Goal: Use online tool/utility: Utilize a website feature to perform a specific function

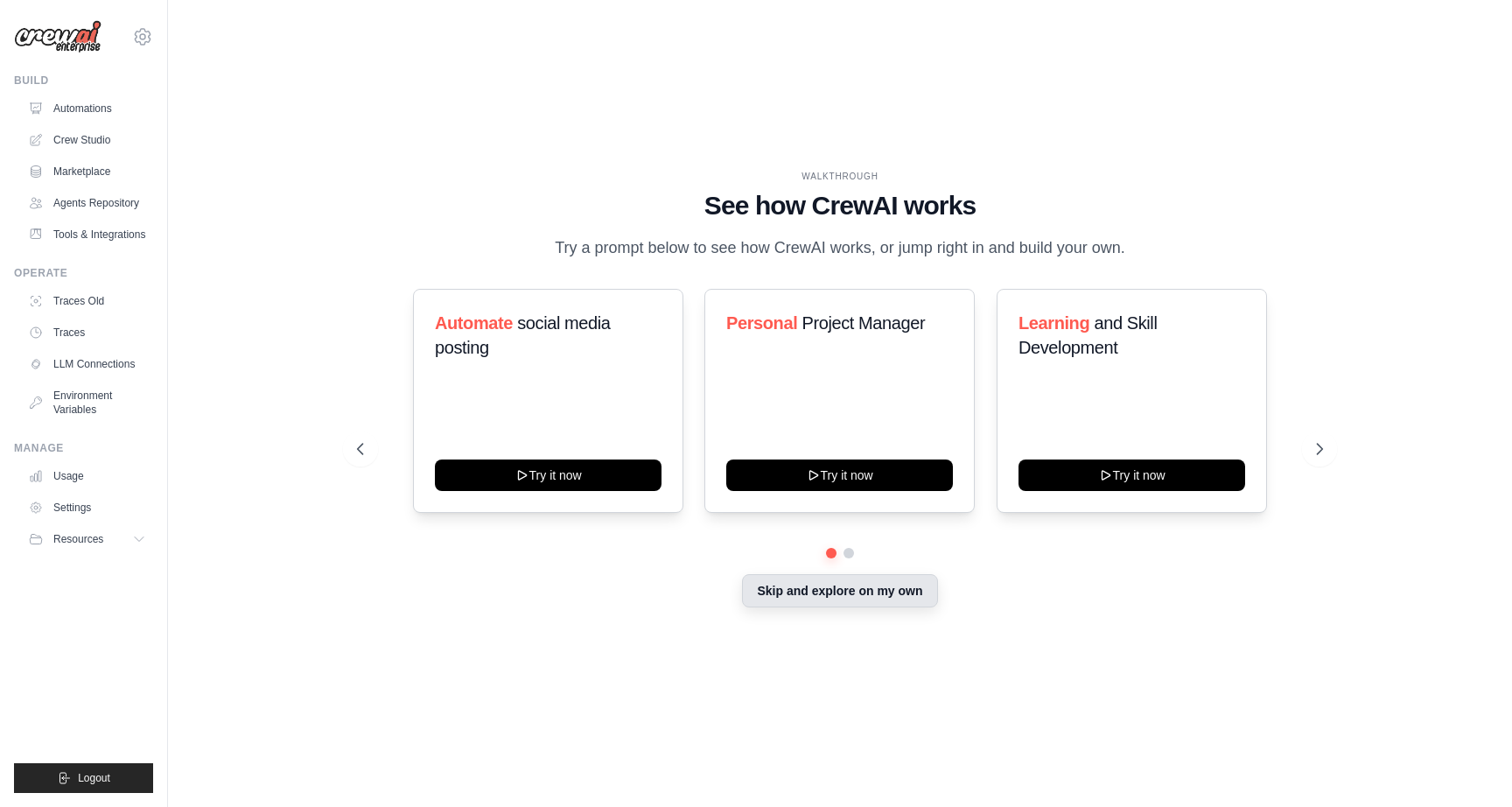
click at [825, 578] on button "Skip and explore on my own" at bounding box center [840, 590] width 195 height 33
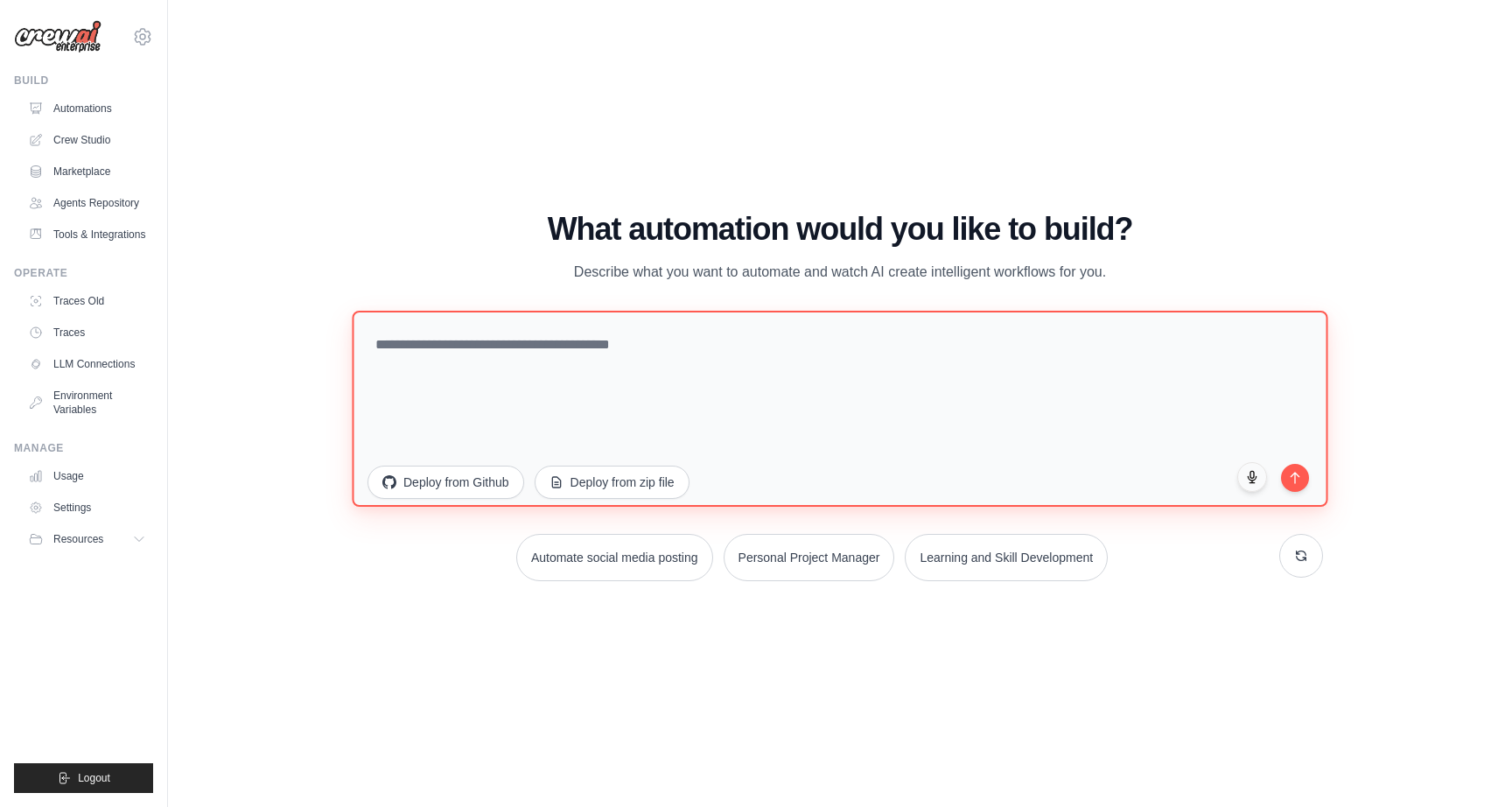
click at [699, 407] on textarea at bounding box center [839, 409] width 975 height 196
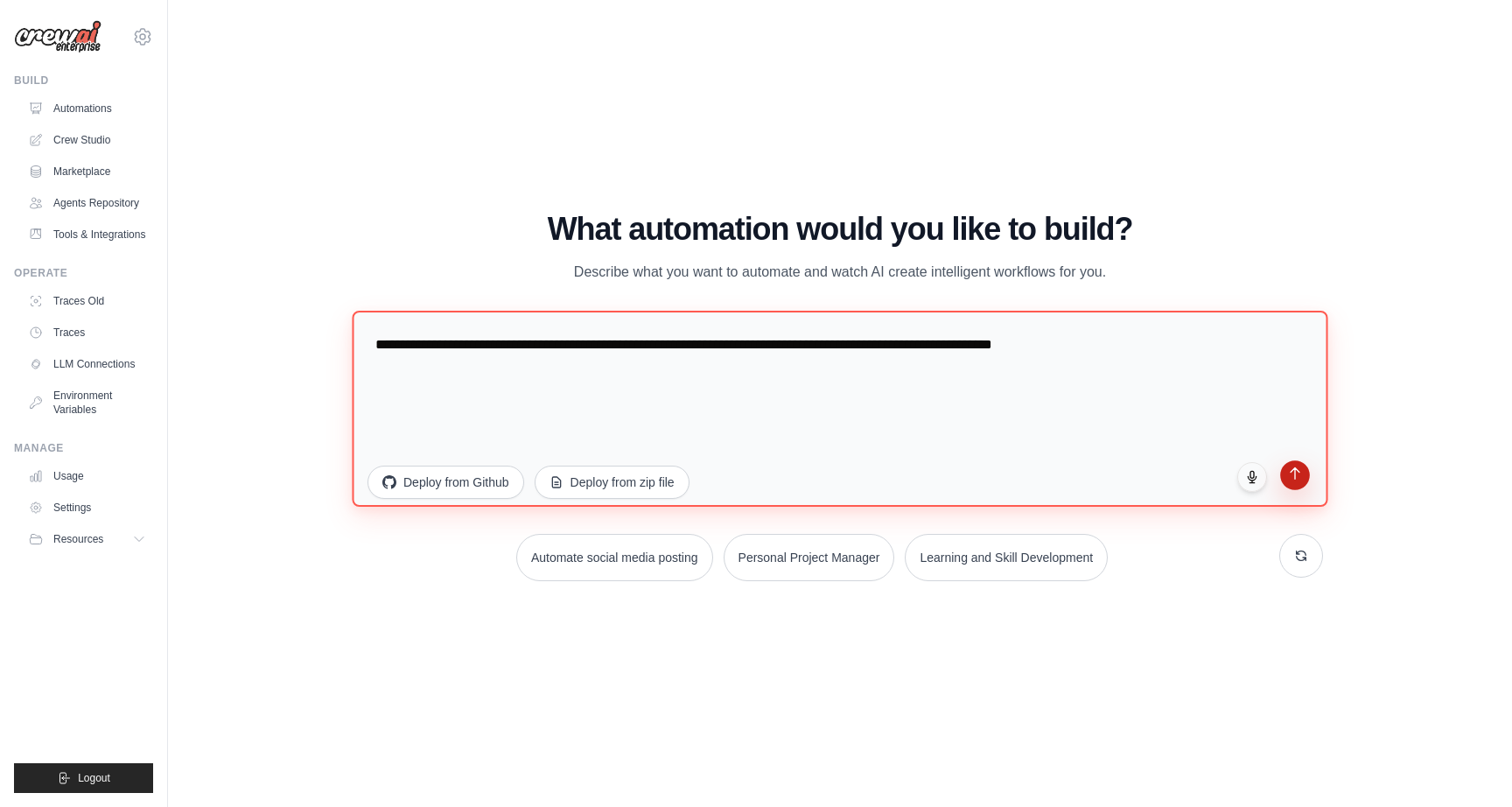
type textarea "**********"
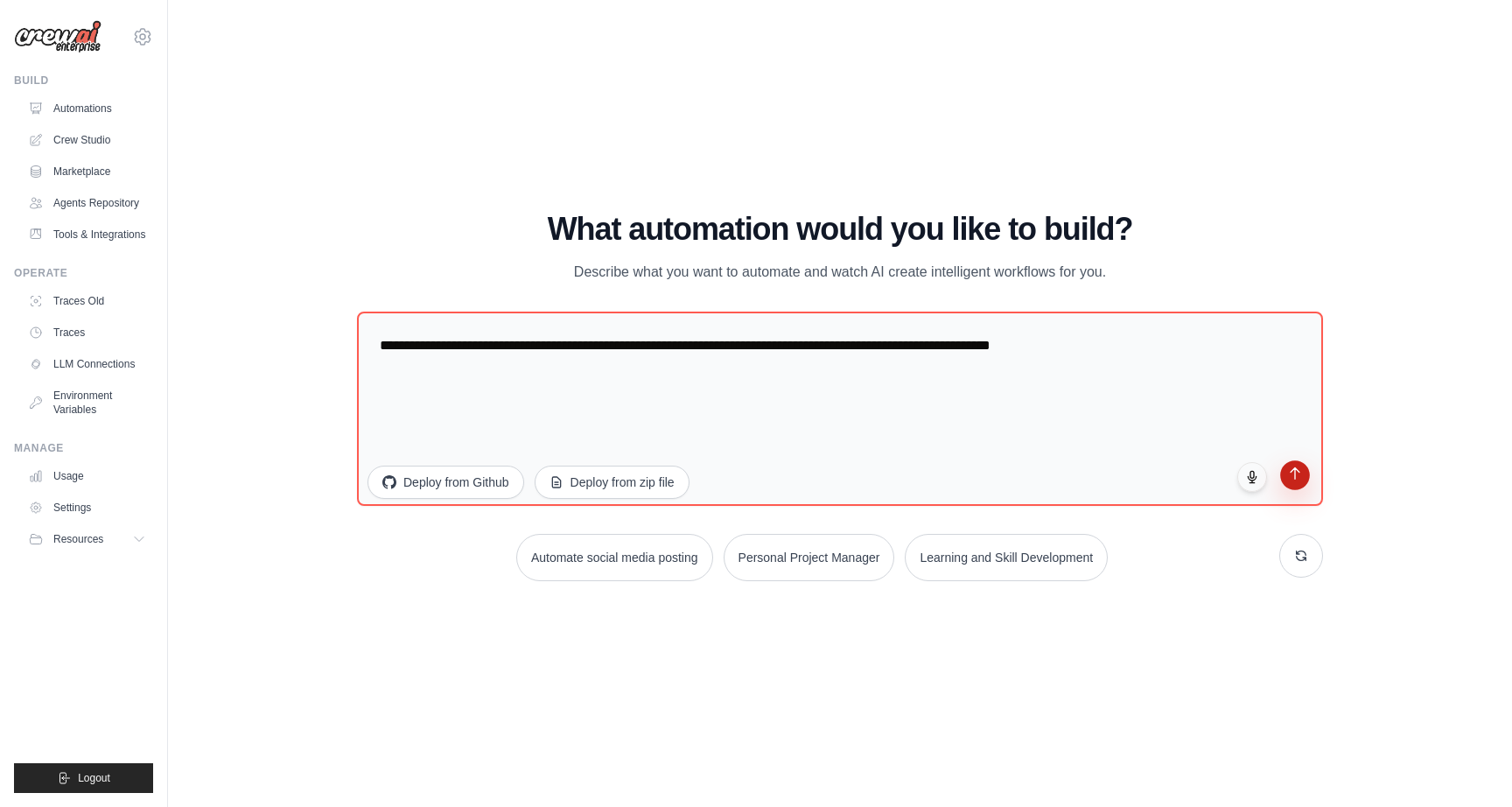
click at [1291, 480] on button "submit" at bounding box center [1295, 475] width 30 height 30
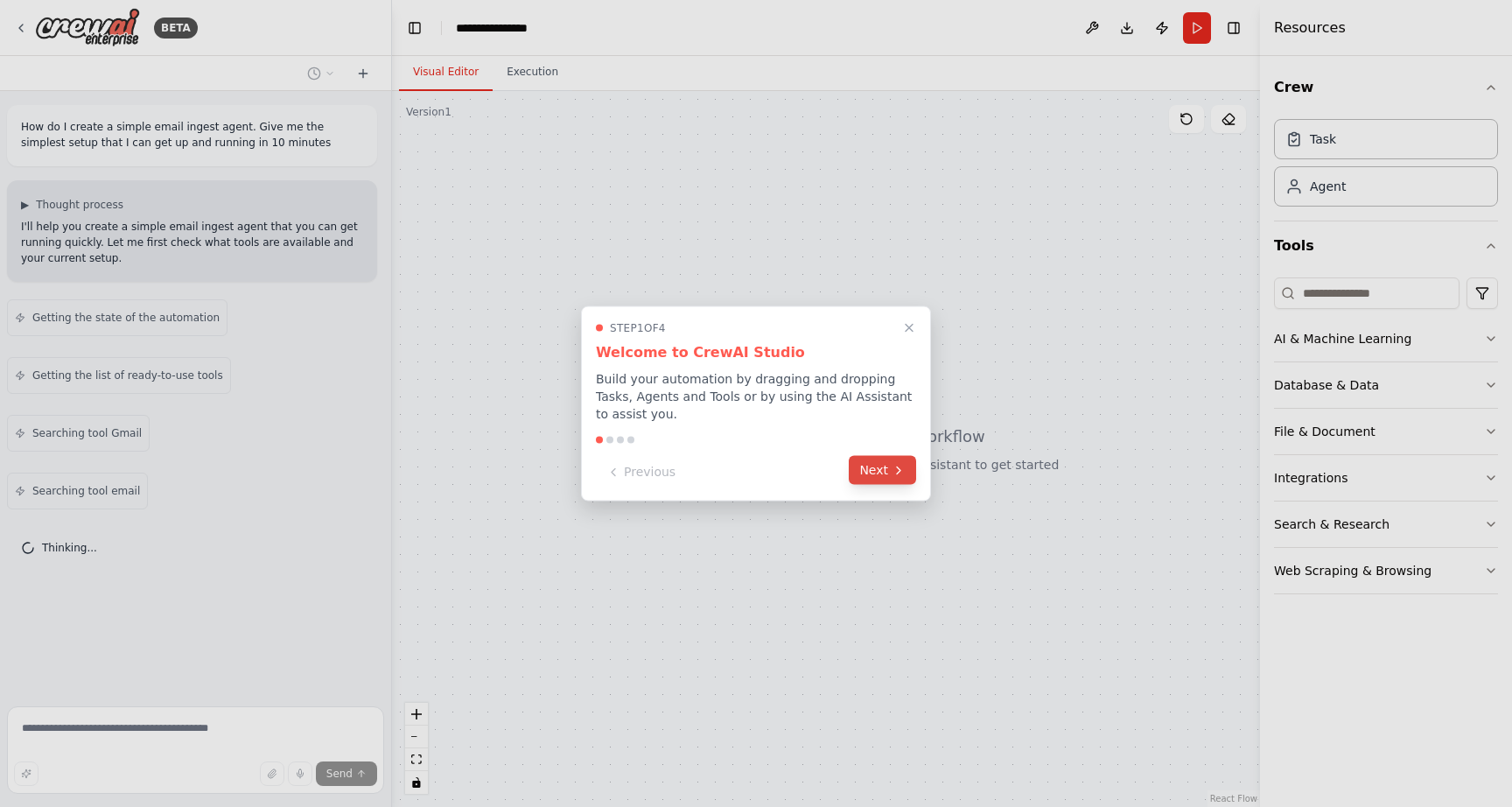
click at [895, 468] on icon at bounding box center [898, 470] width 14 height 14
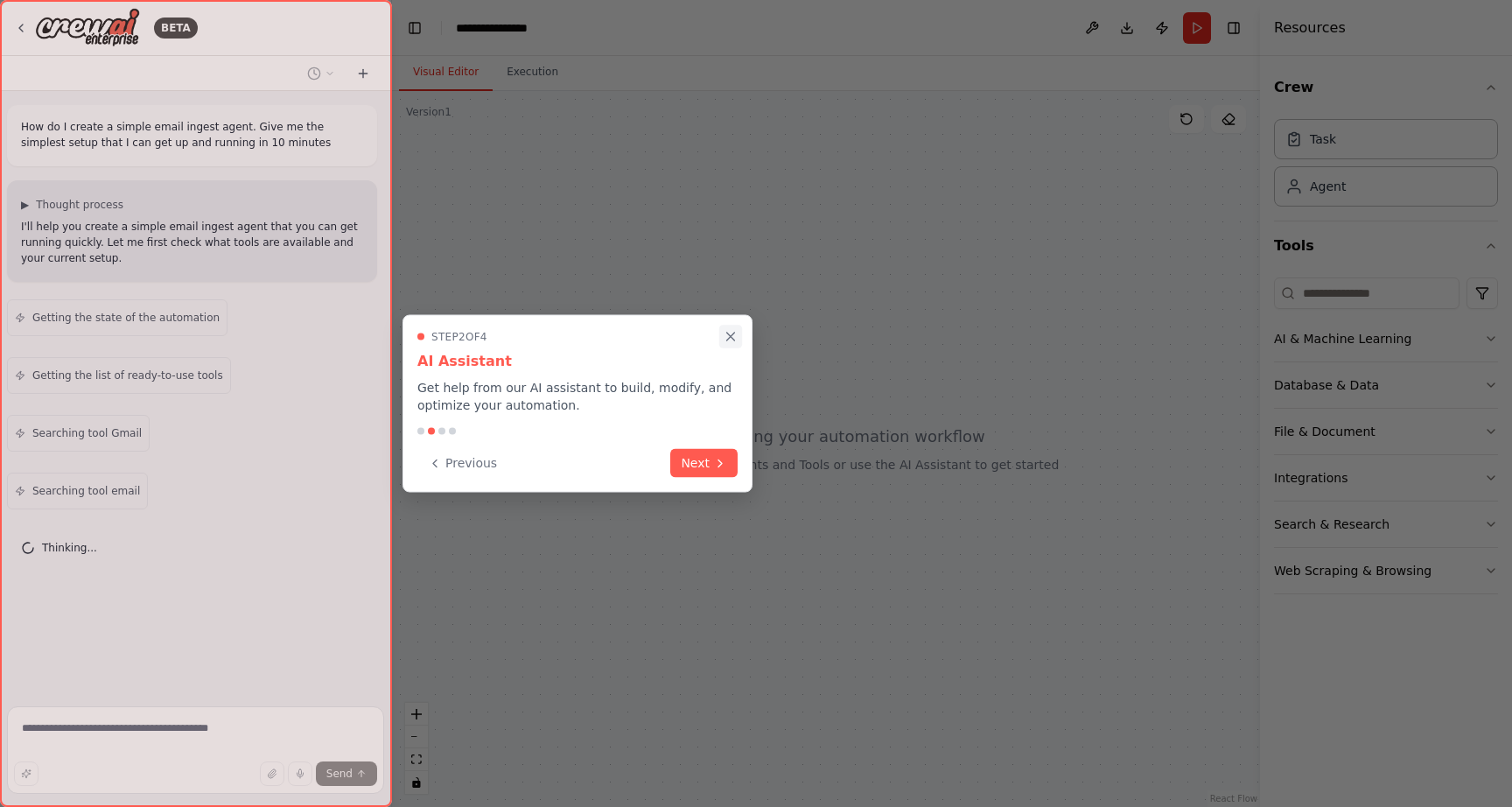
click at [732, 336] on icon "Close walkthrough" at bounding box center [730, 336] width 16 height 16
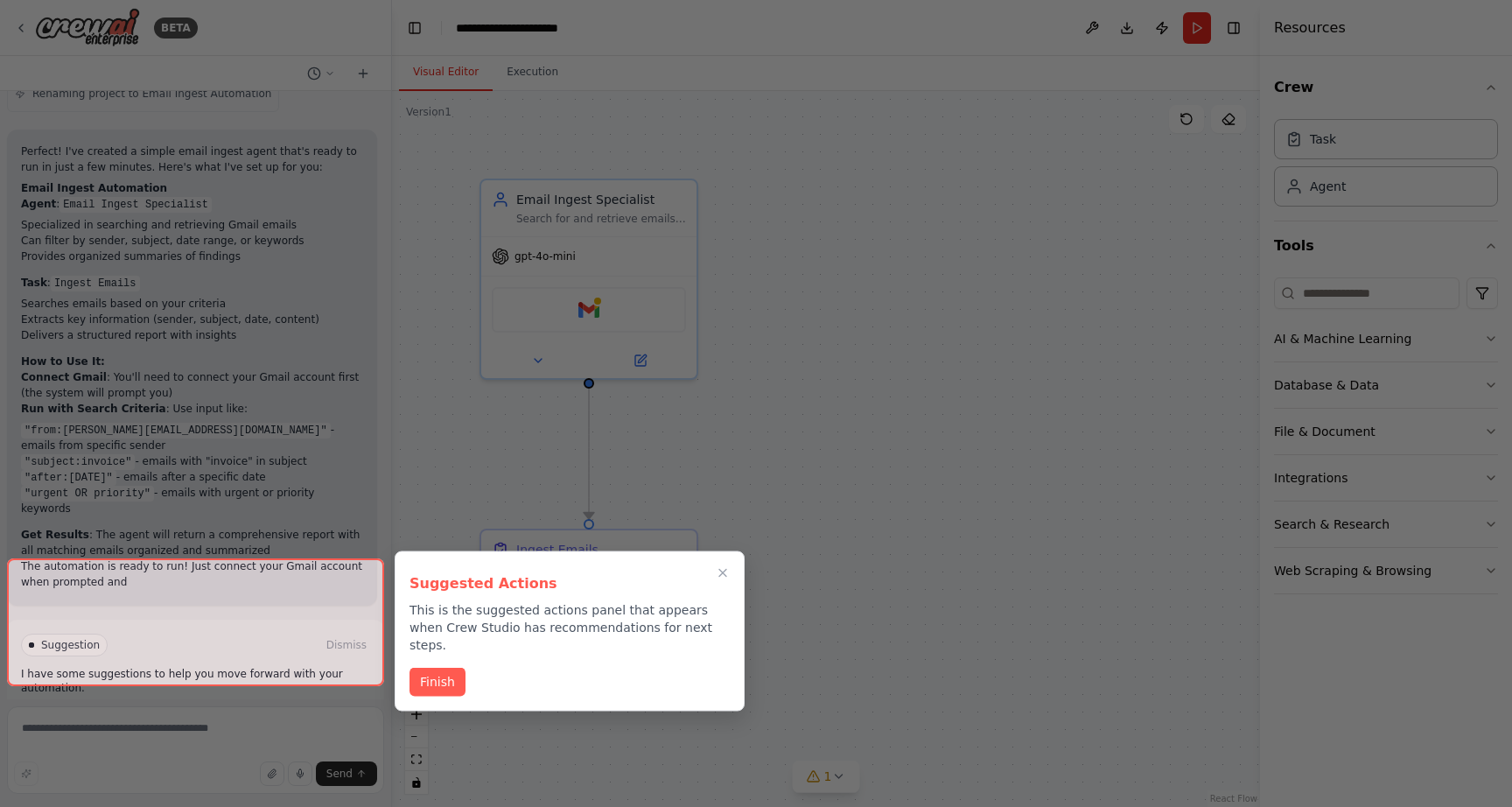
scroll to position [1013, 0]
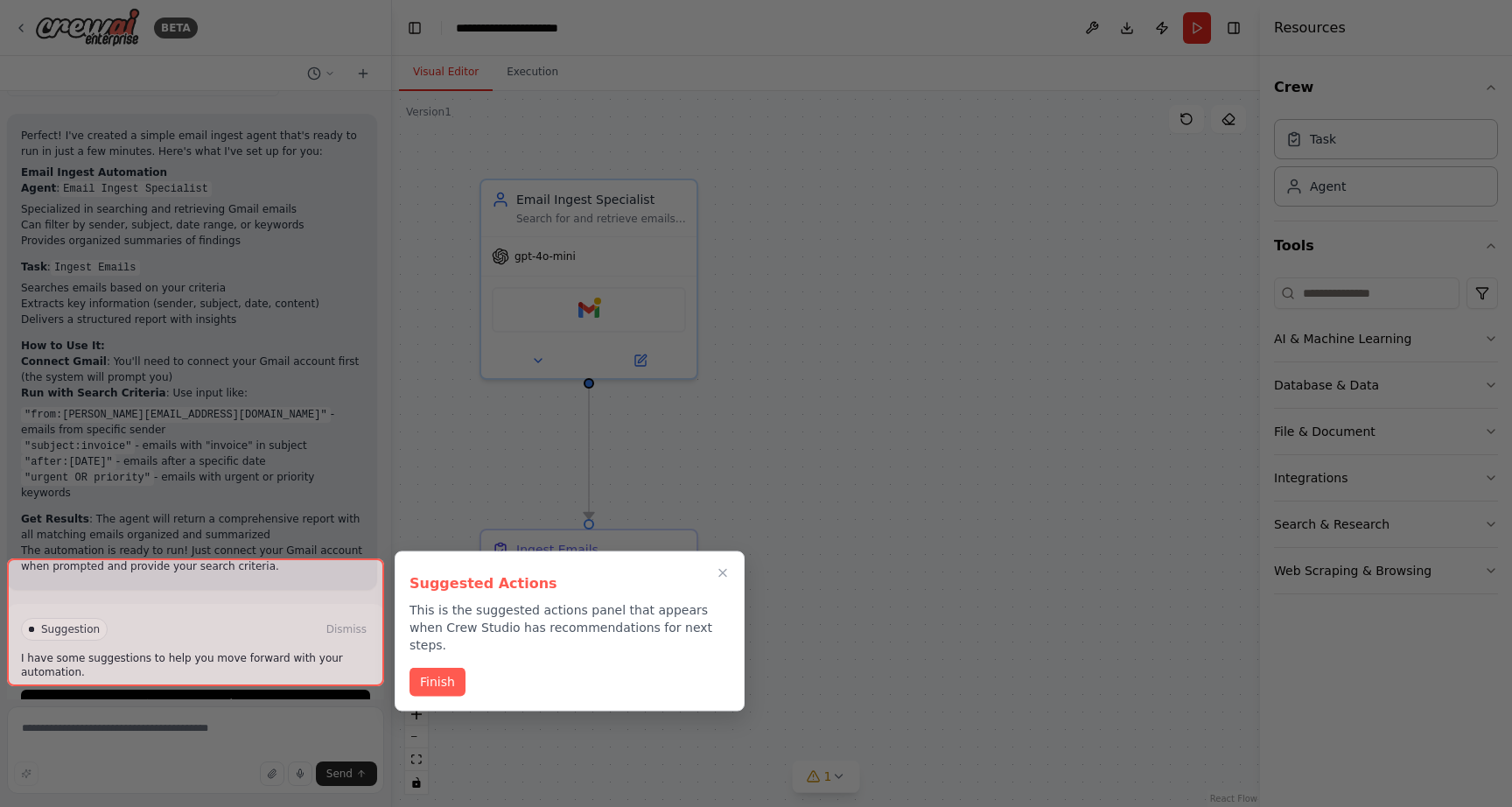
click at [213, 722] on div at bounding box center [756, 403] width 1512 height 807
click at [450, 672] on button "Finish" at bounding box center [438, 680] width 56 height 29
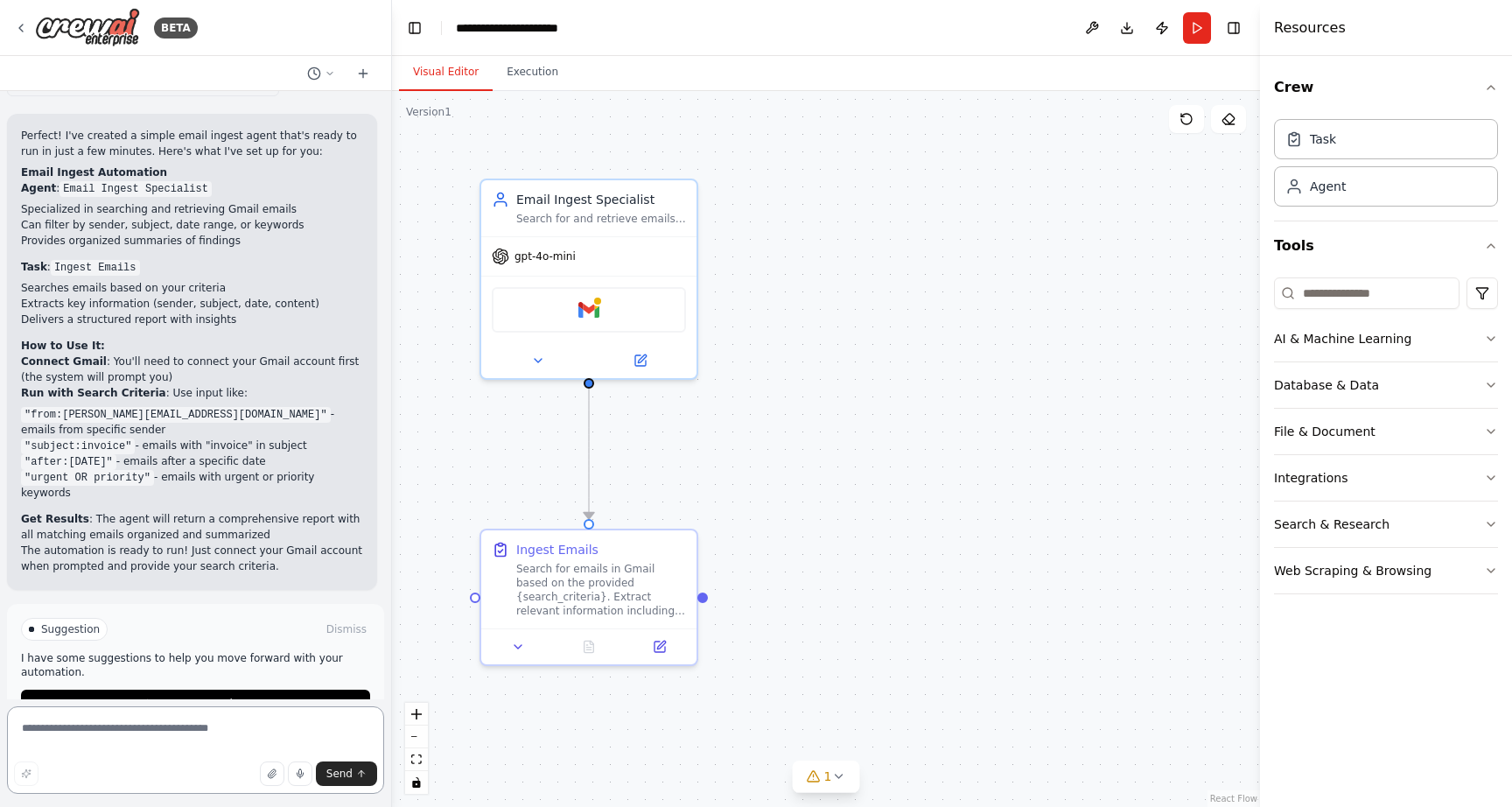
click at [201, 737] on textarea at bounding box center [195, 749] width 377 height 87
type textarea "**********"
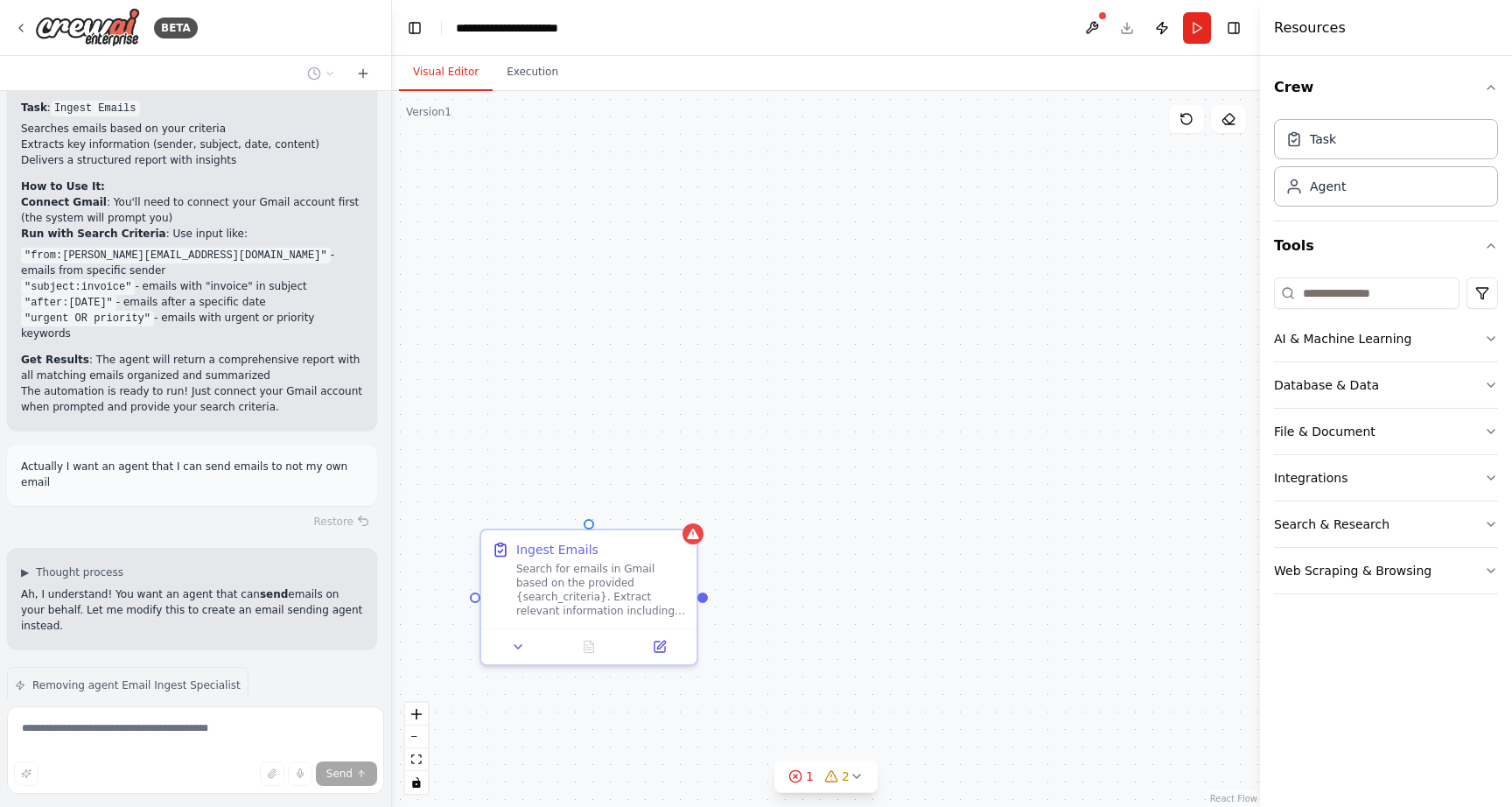
scroll to position [1230, 0]
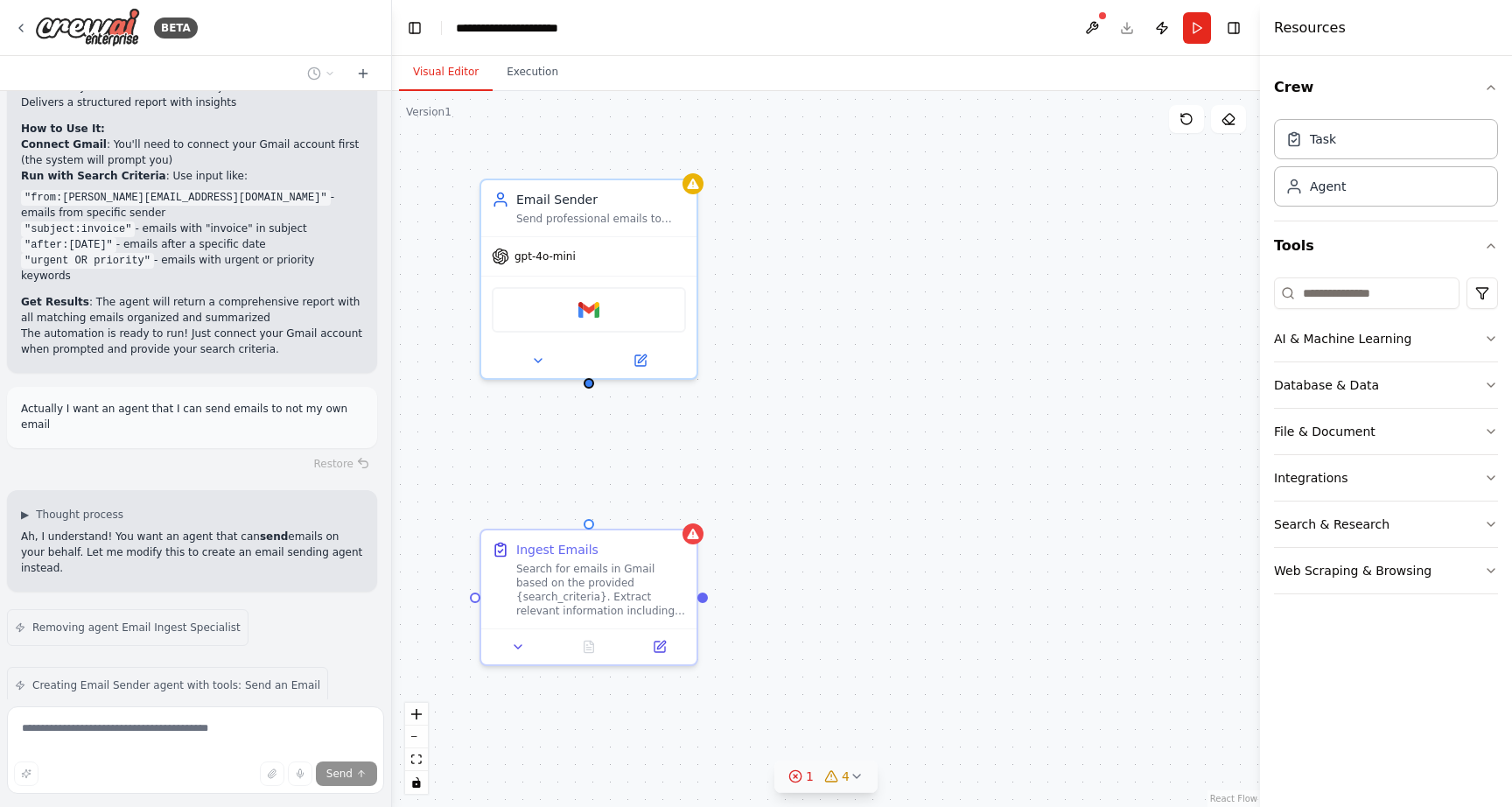
click at [797, 778] on icon at bounding box center [796, 776] width 4 height 4
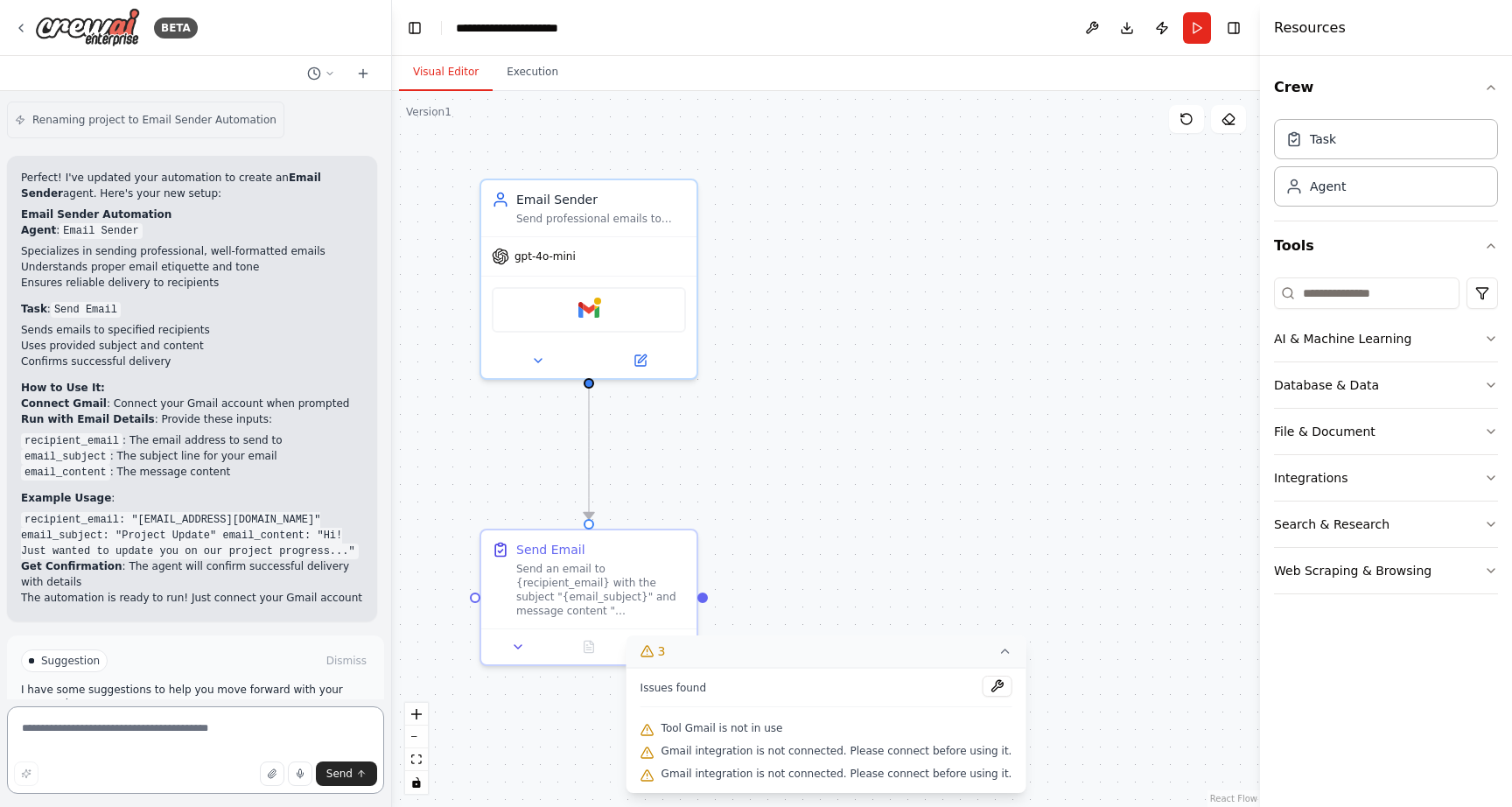
scroll to position [2114, 0]
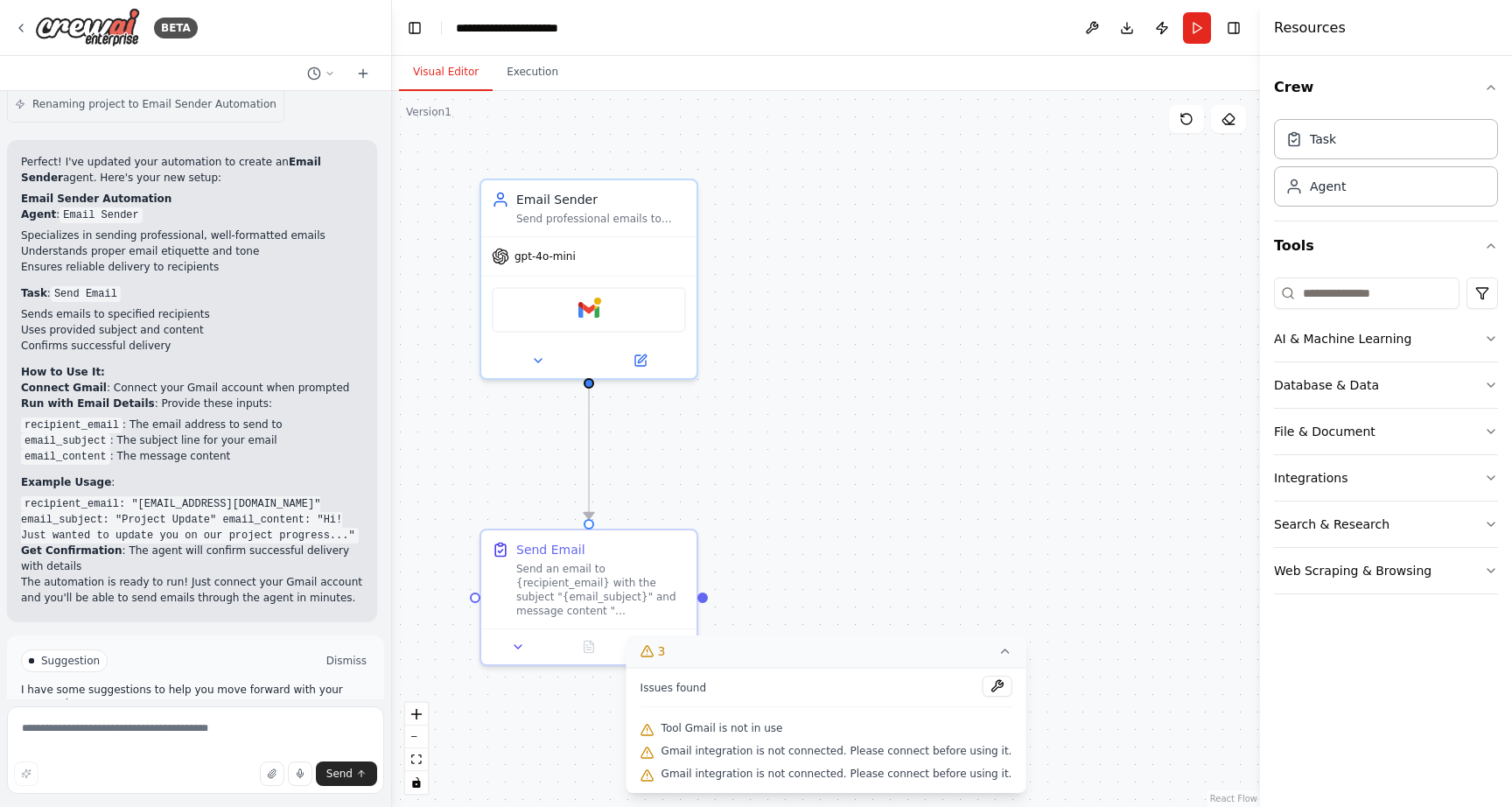
click at [361, 652] on button "Dismiss" at bounding box center [347, 660] width 47 height 18
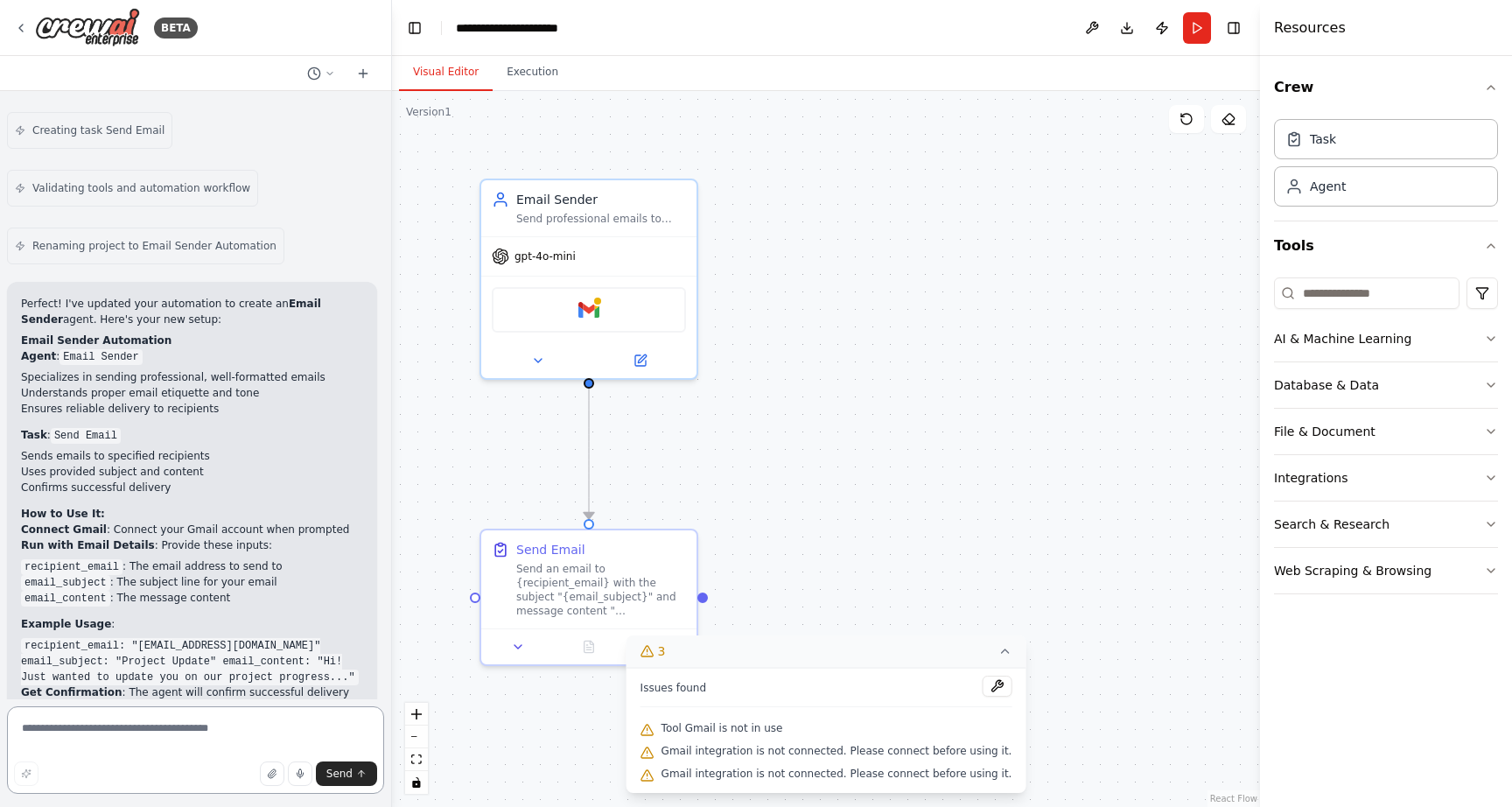
click at [237, 733] on textarea at bounding box center [195, 749] width 377 height 87
type textarea "**********"
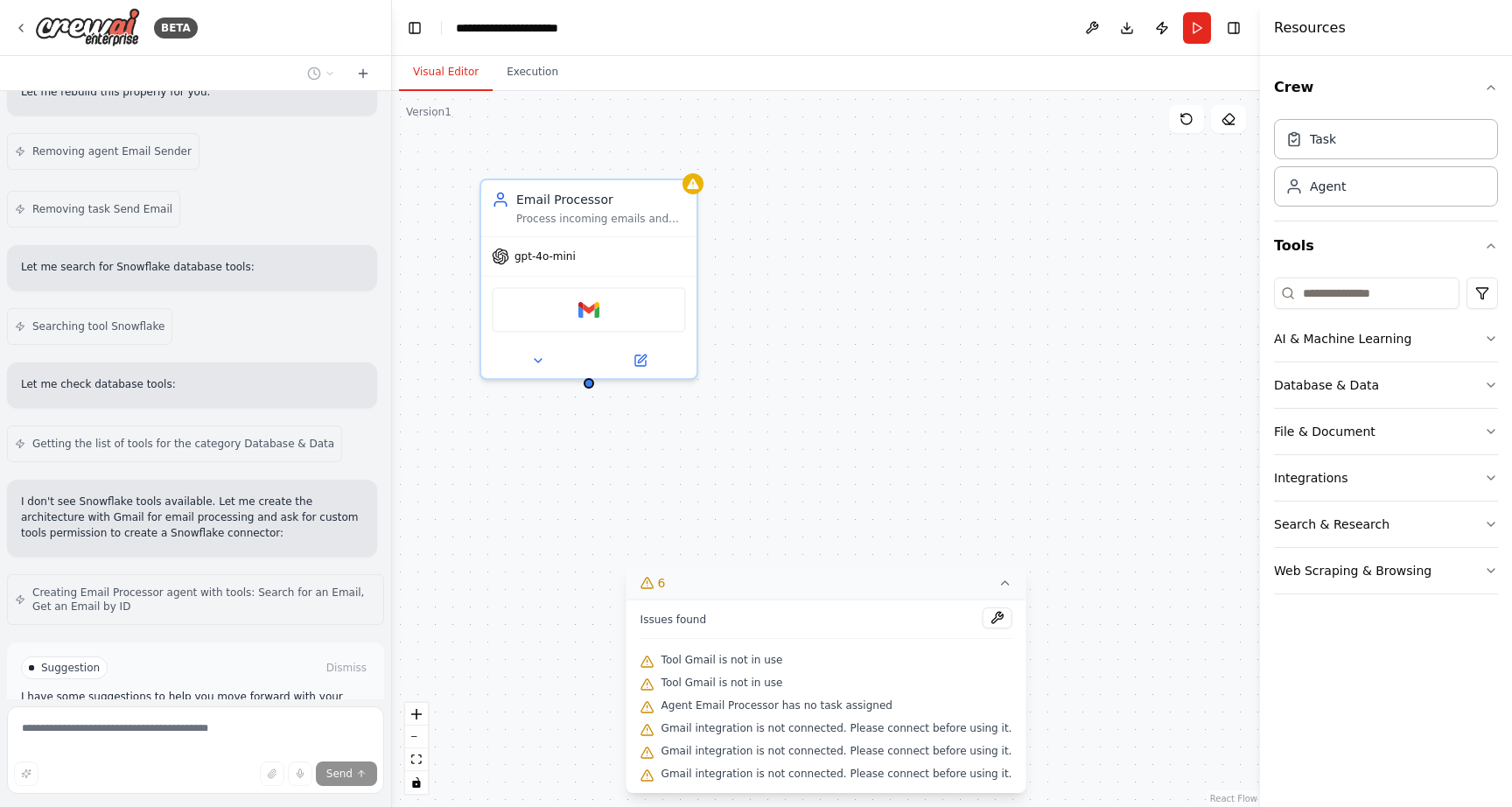
scroll to position [2901, 0]
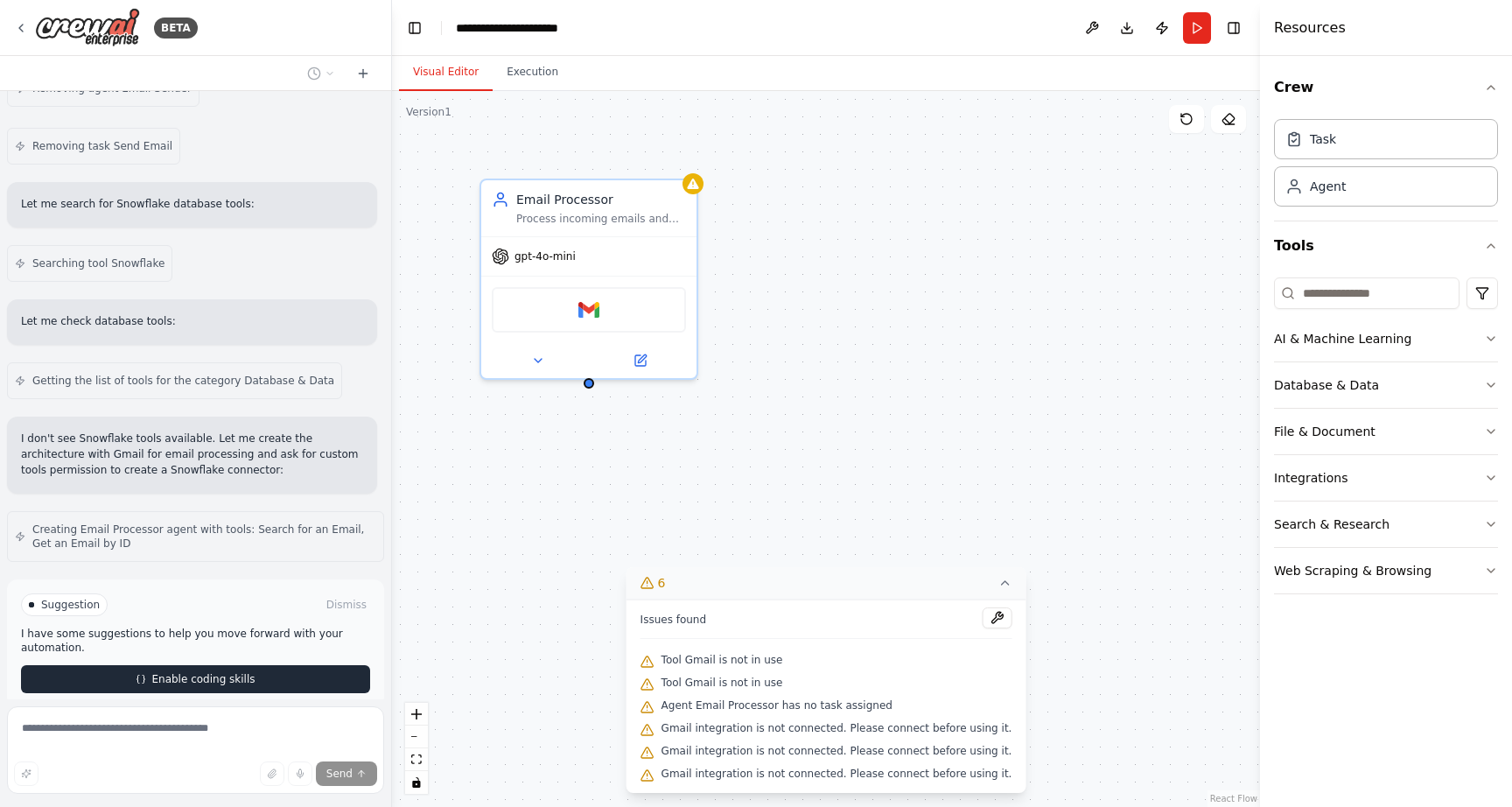
click at [193, 672] on span "Enable coding skills" at bounding box center [203, 678] width 103 height 14
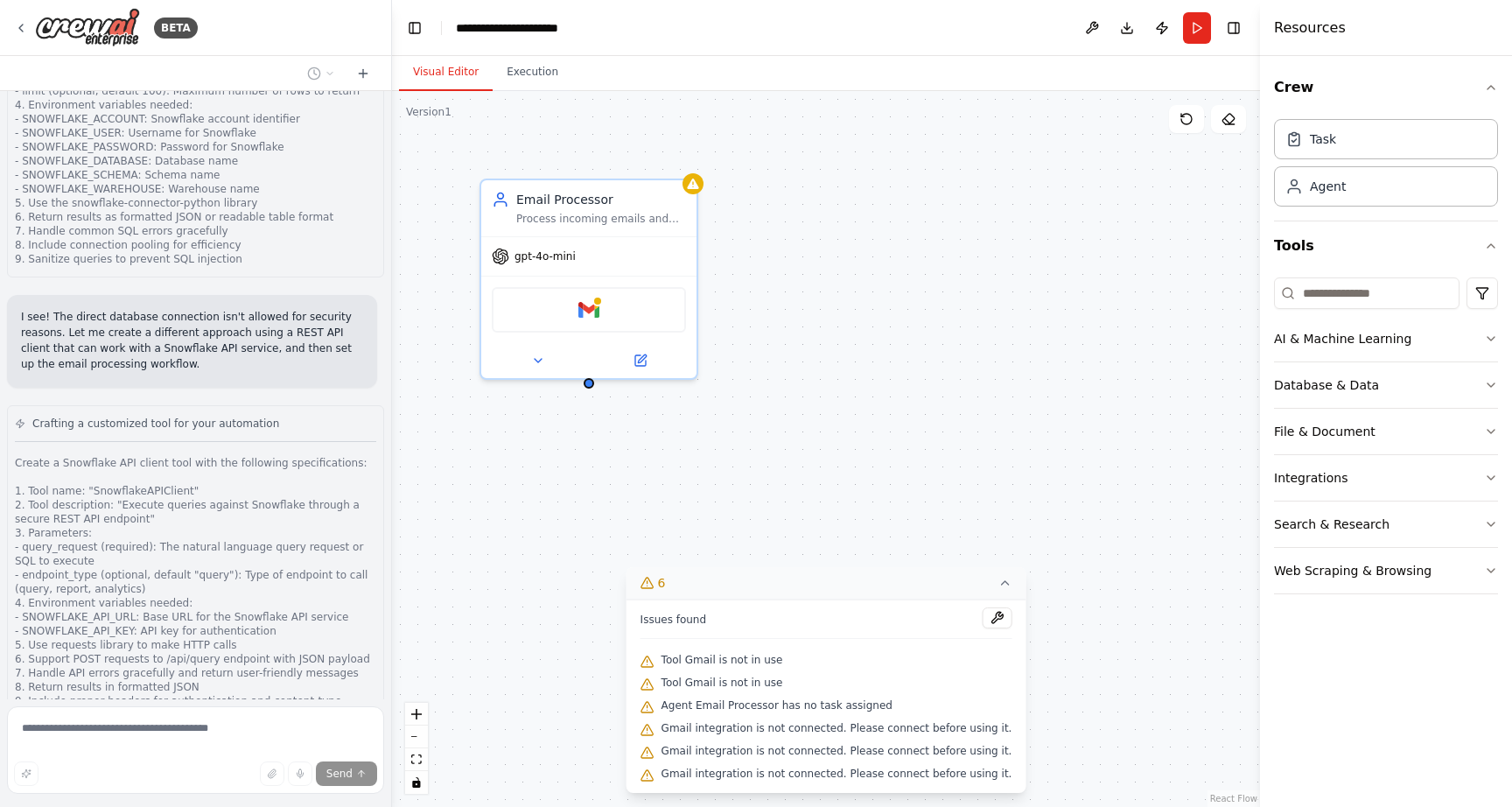
scroll to position [4137, 0]
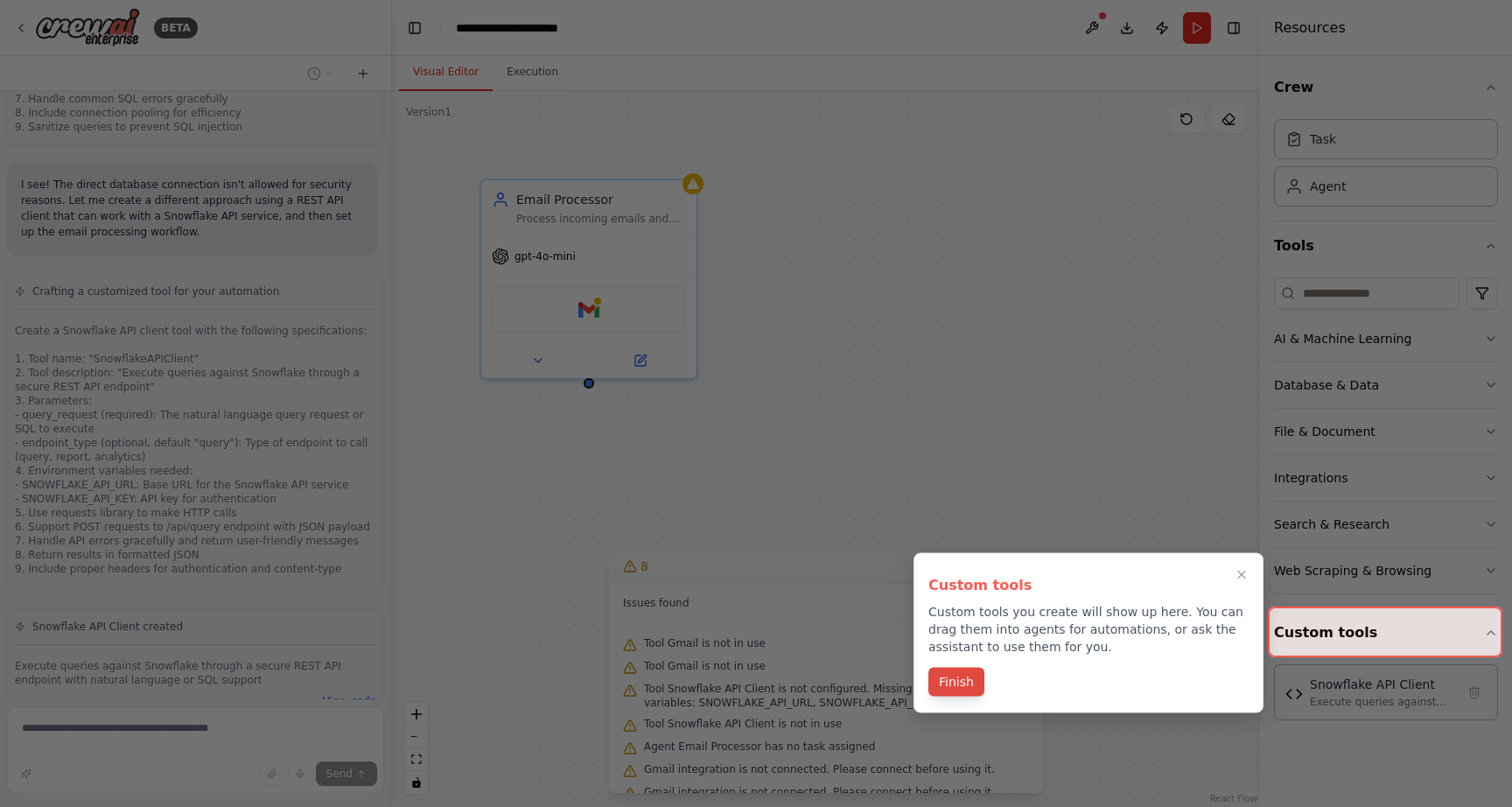
click at [968, 680] on button "Finish" at bounding box center [957, 682] width 56 height 29
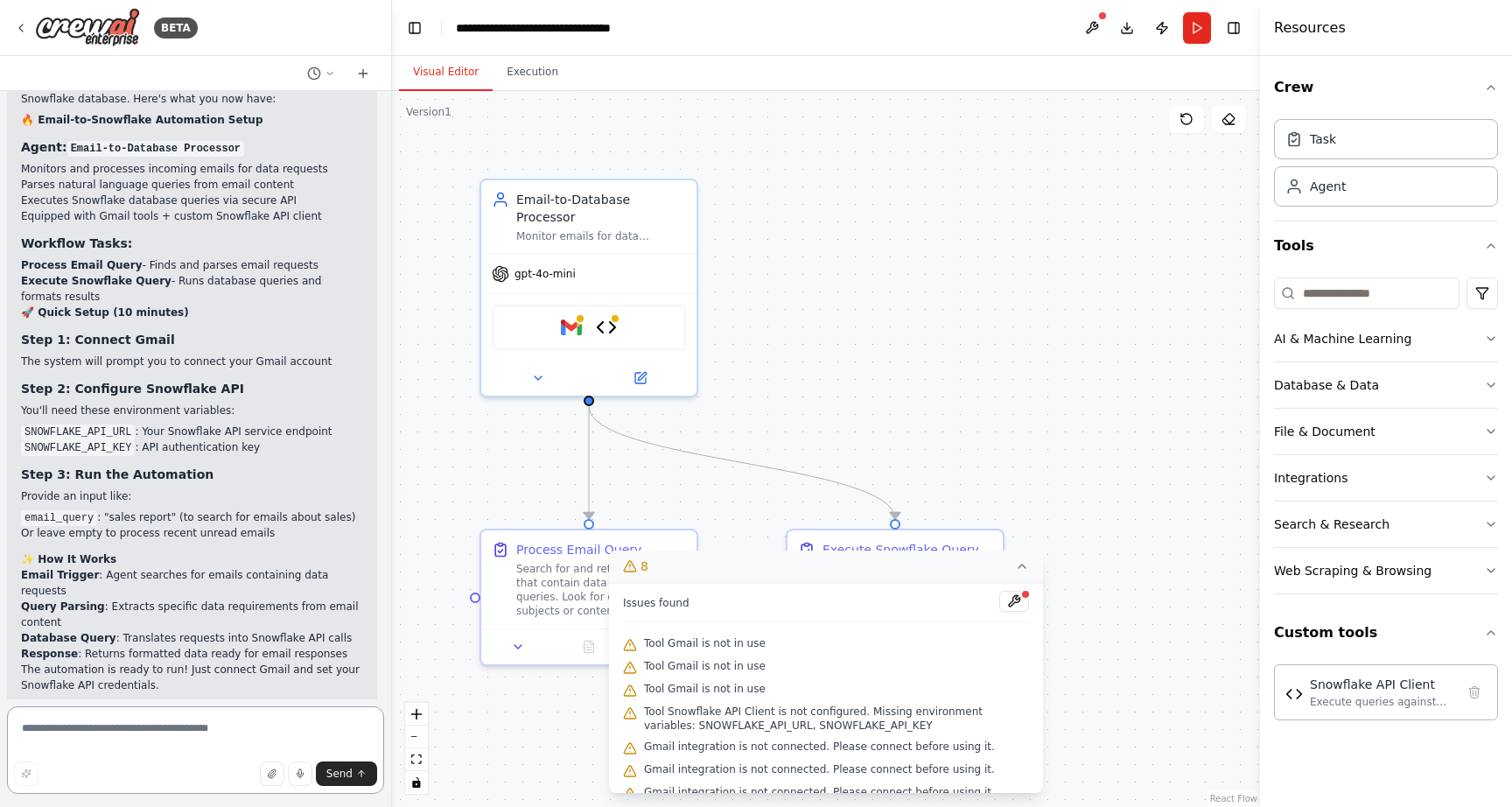
scroll to position [40, 0]
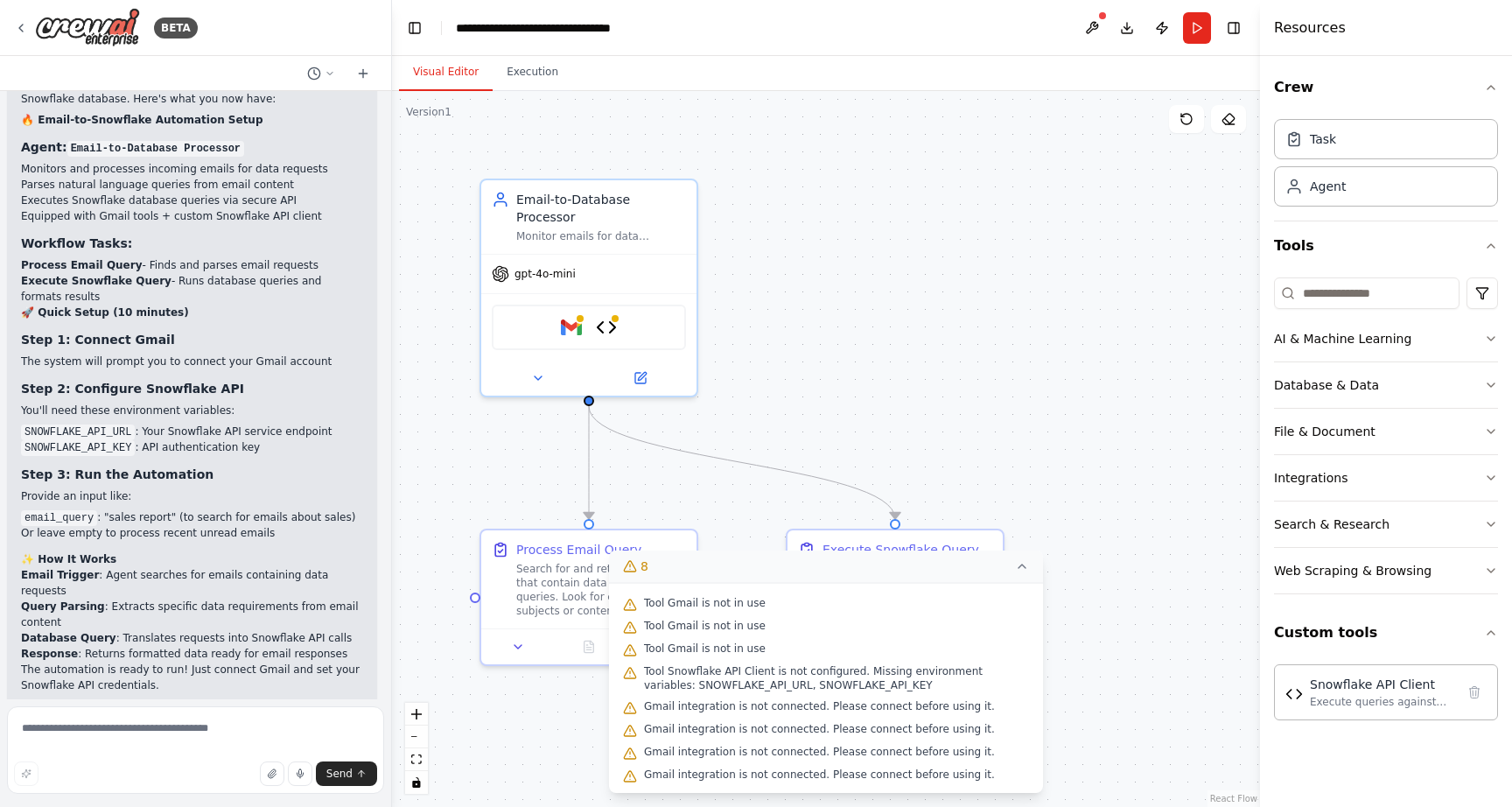
click at [1025, 567] on icon at bounding box center [1021, 566] width 7 height 4
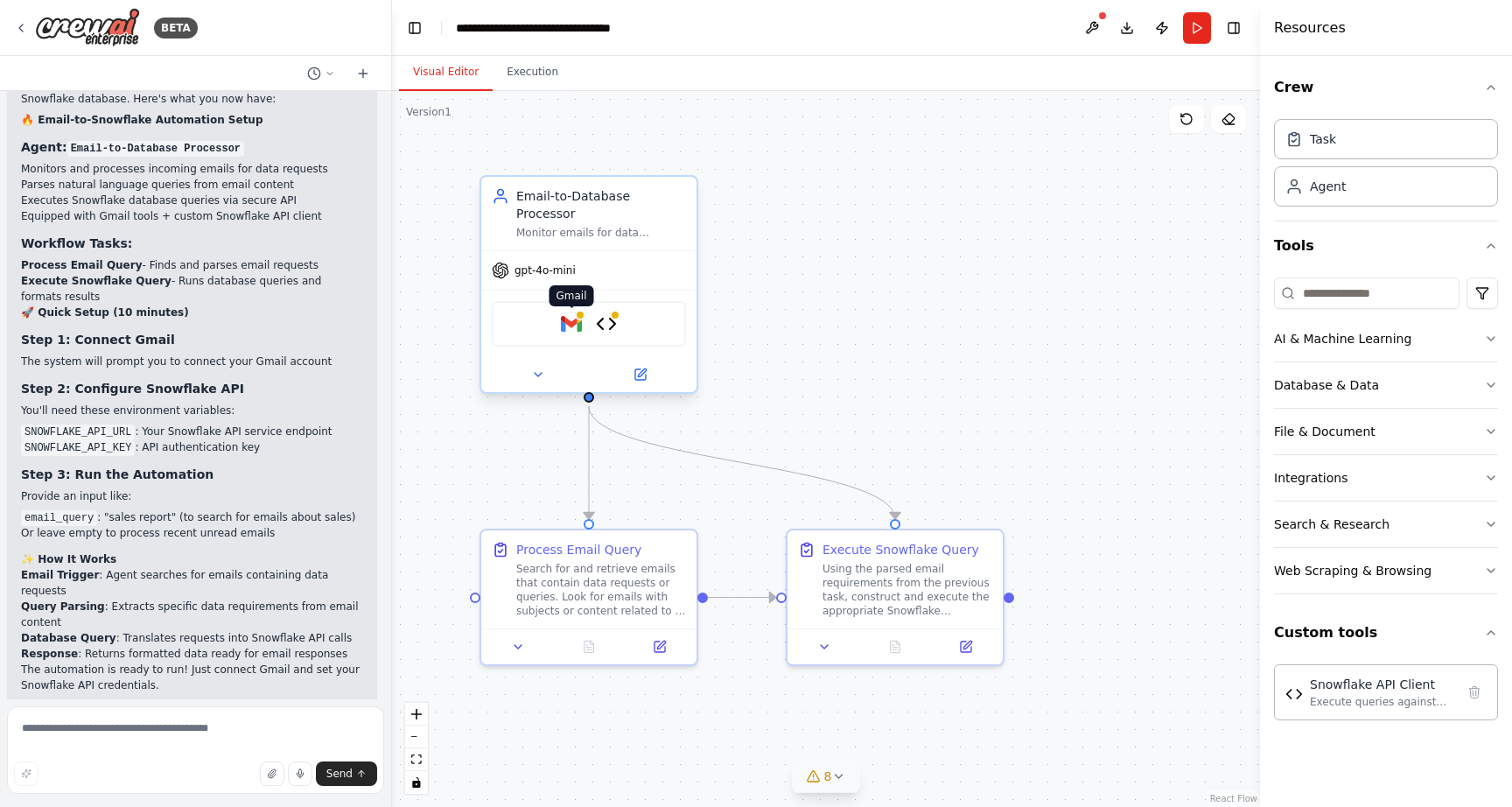
click at [569, 318] on img at bounding box center [571, 323] width 21 height 21
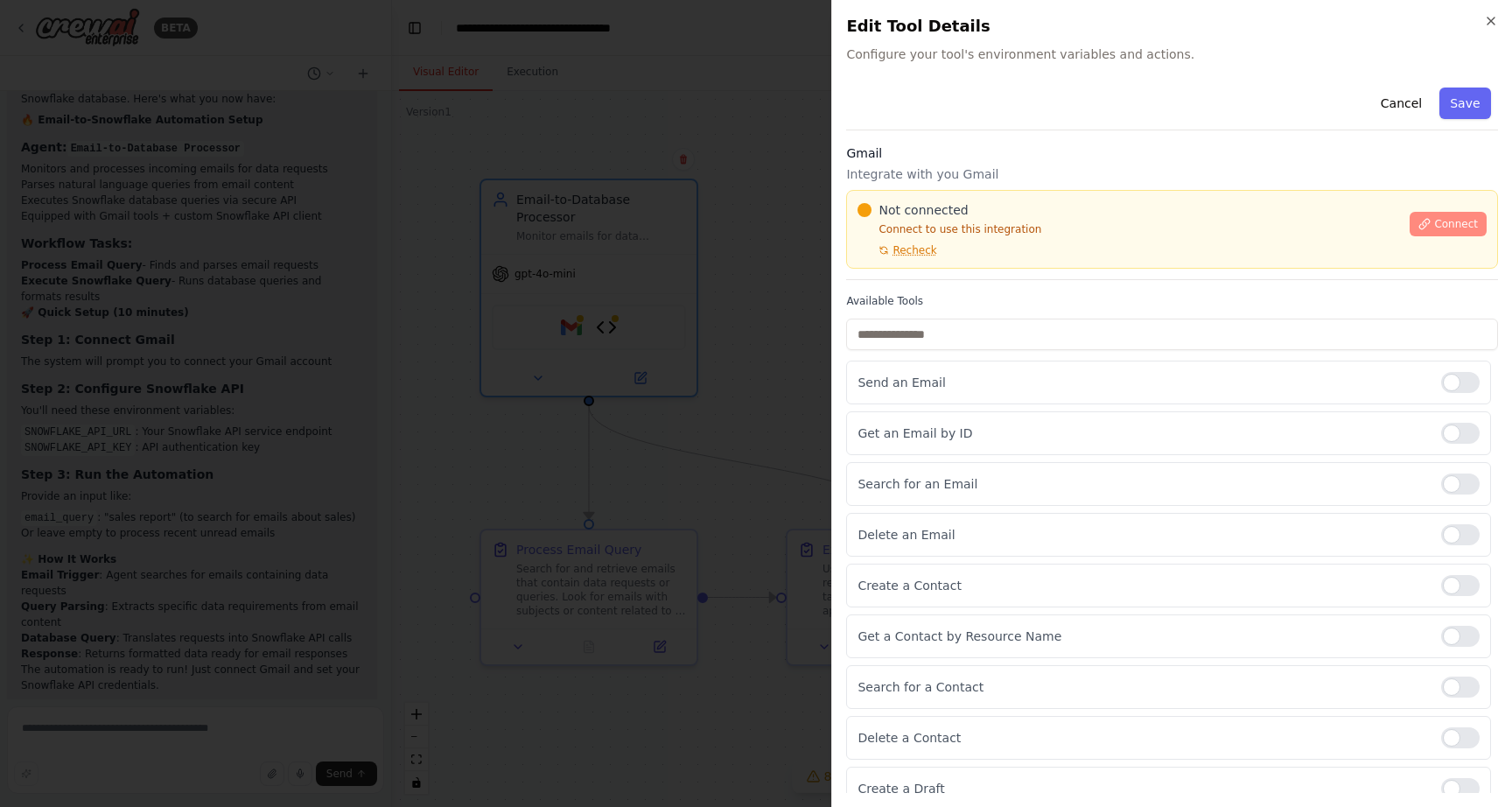
click at [1461, 227] on span "Connect" at bounding box center [1456, 224] width 44 height 14
click at [917, 250] on span "Recheck" at bounding box center [914, 250] width 44 height 14
